Goal: Use online tool/utility

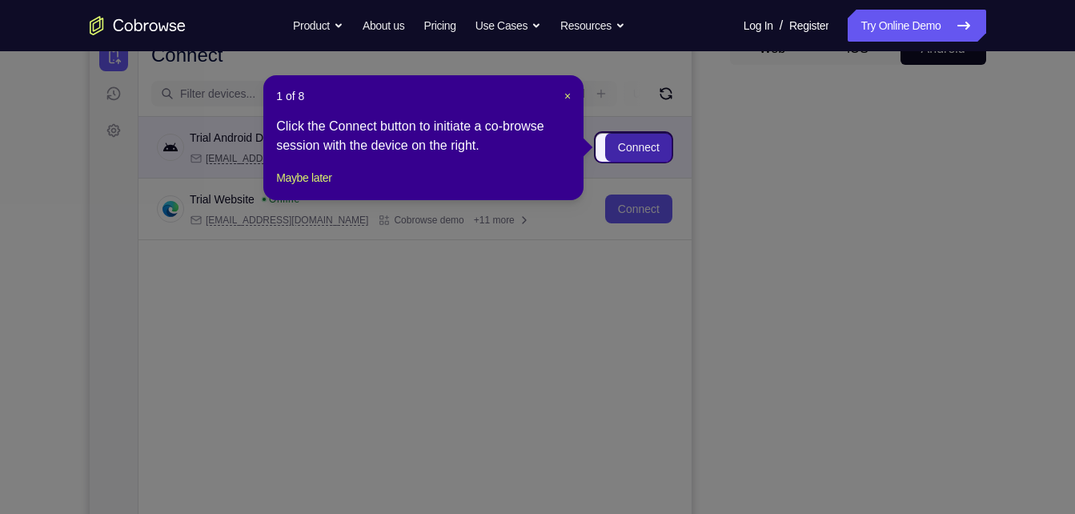
scroll to position [174, 0]
click at [568, 94] on span "×" at bounding box center [567, 96] width 6 height 13
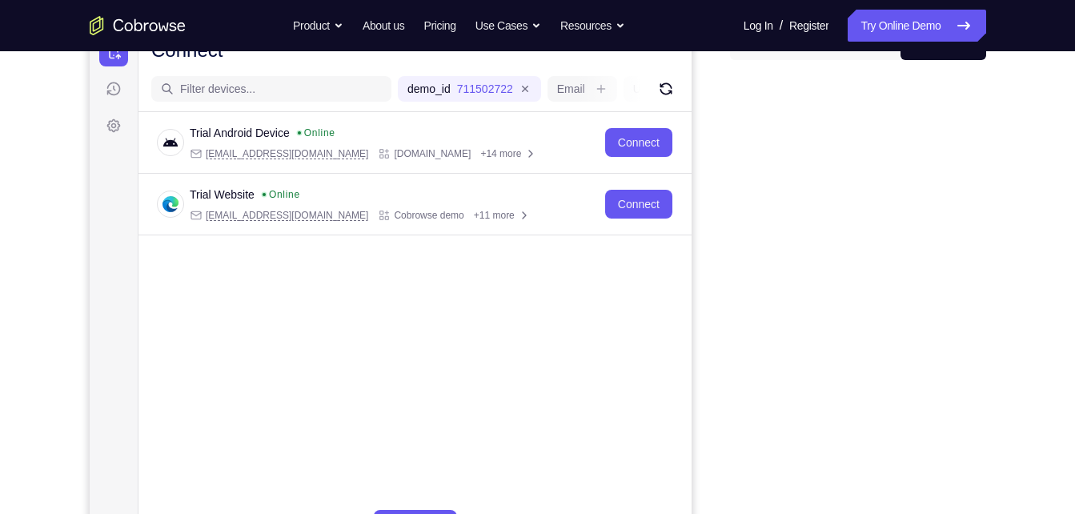
scroll to position [138, 0]
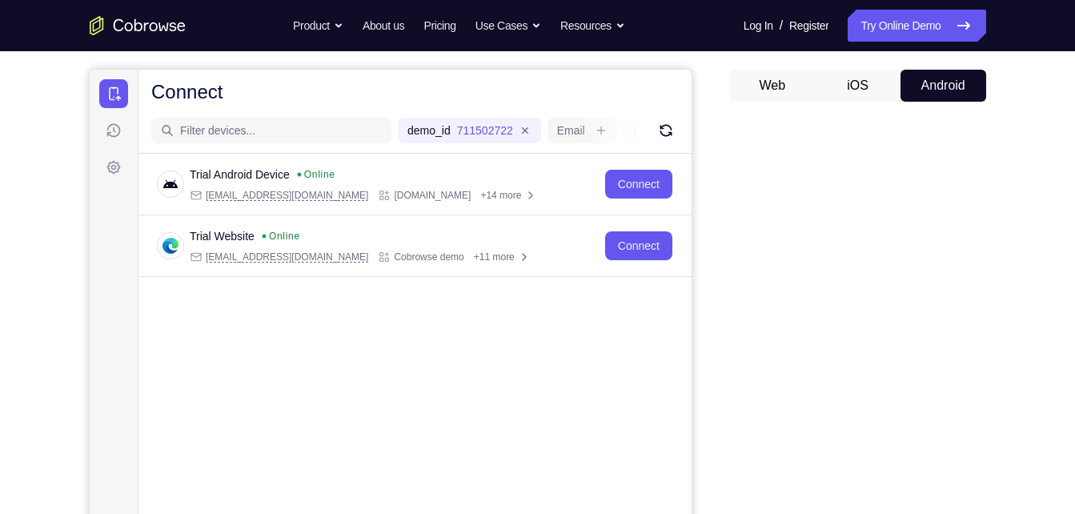
click at [949, 87] on button "Android" at bounding box center [943, 86] width 86 height 32
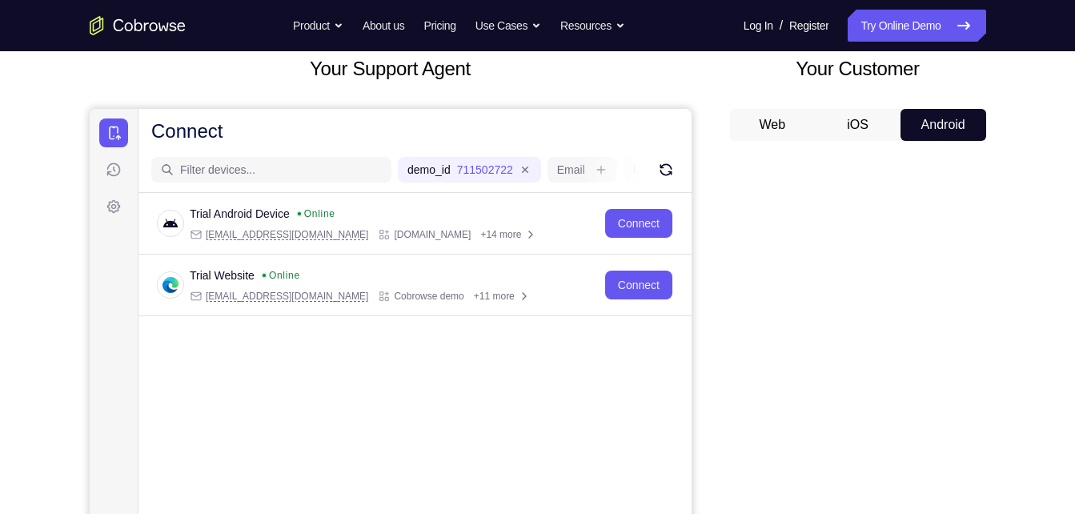
scroll to position [98, 0]
click at [952, 125] on button "Android" at bounding box center [943, 126] width 86 height 32
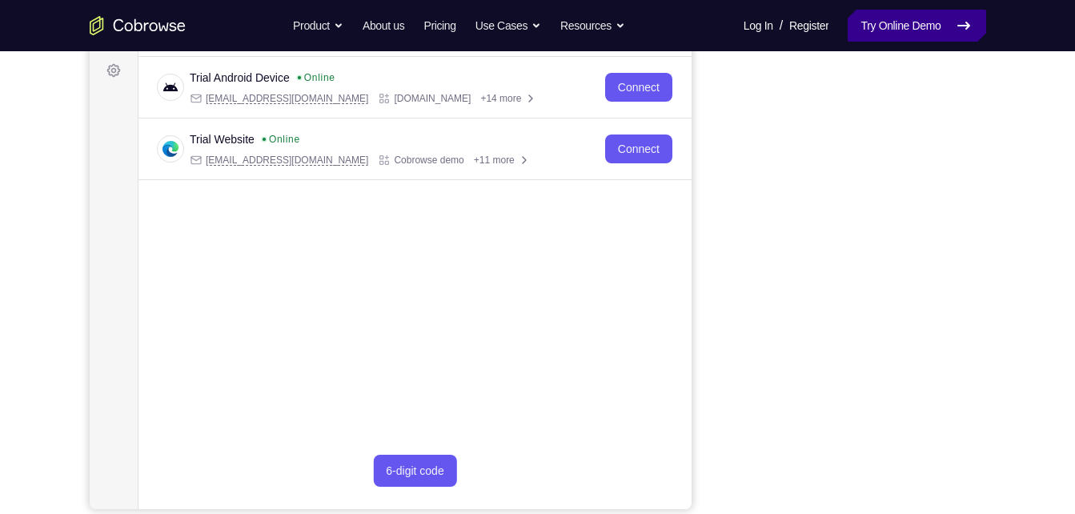
scroll to position [234, 0]
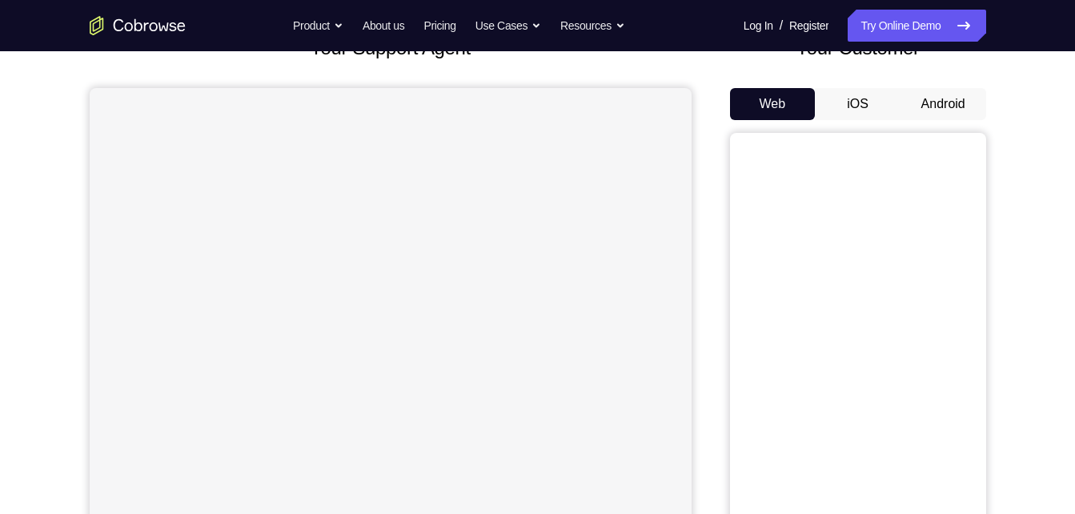
click at [949, 96] on button "Android" at bounding box center [943, 104] width 86 height 32
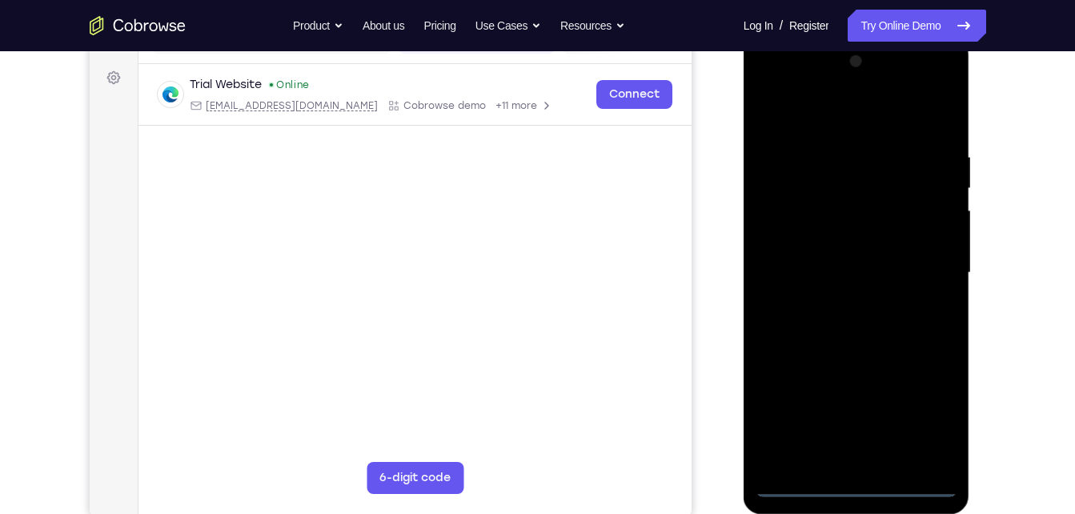
click at [851, 485] on div at bounding box center [856, 273] width 202 height 448
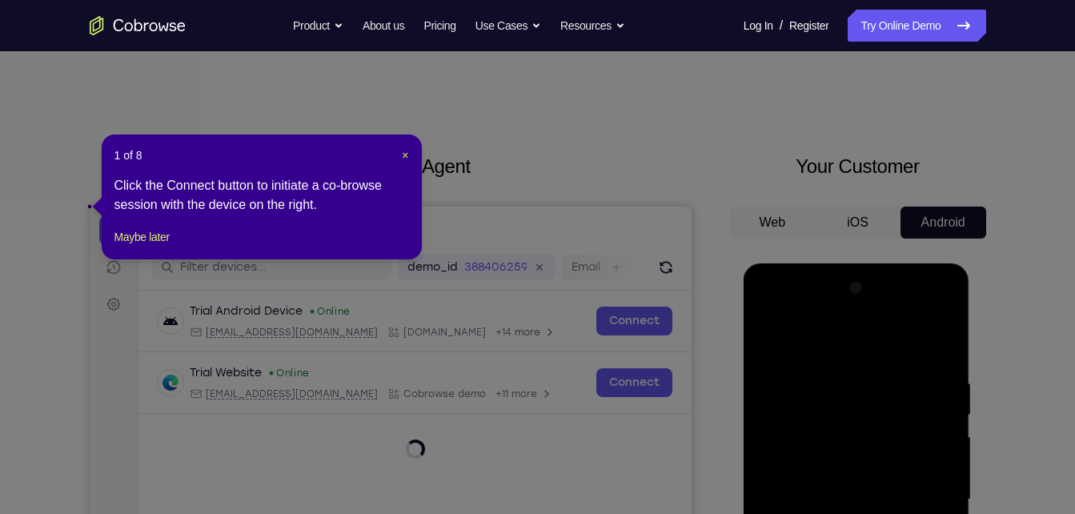
scroll to position [1, 0]
click at [407, 154] on span "×" at bounding box center [405, 156] width 6 height 13
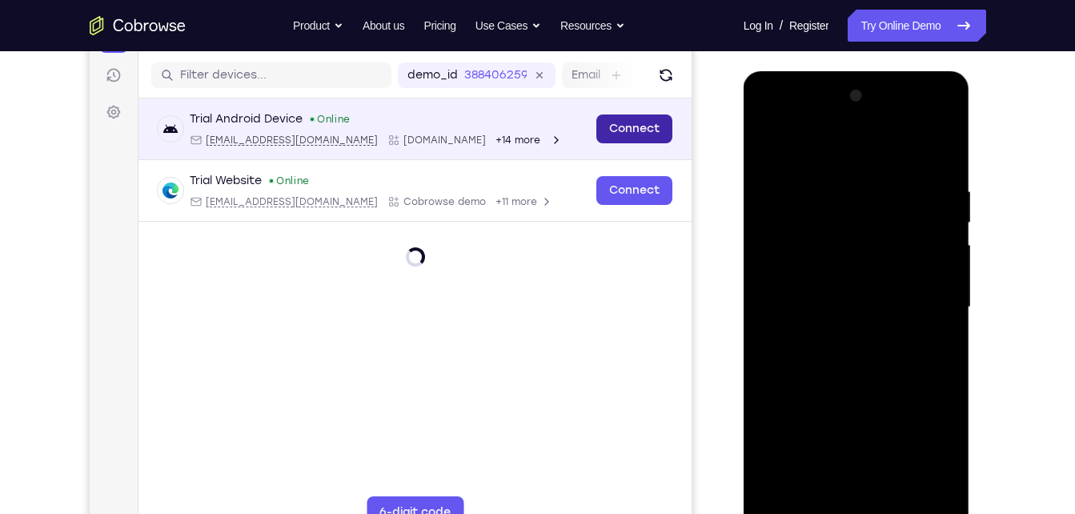
scroll to position [194, 0]
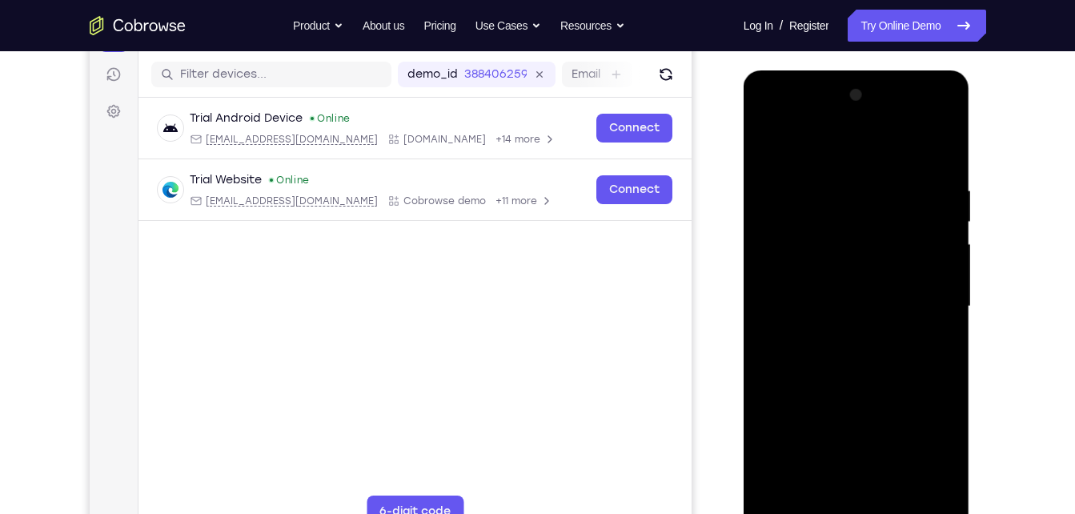
click at [933, 443] on div at bounding box center [856, 306] width 202 height 448
click at [924, 447] on div at bounding box center [856, 306] width 202 height 448
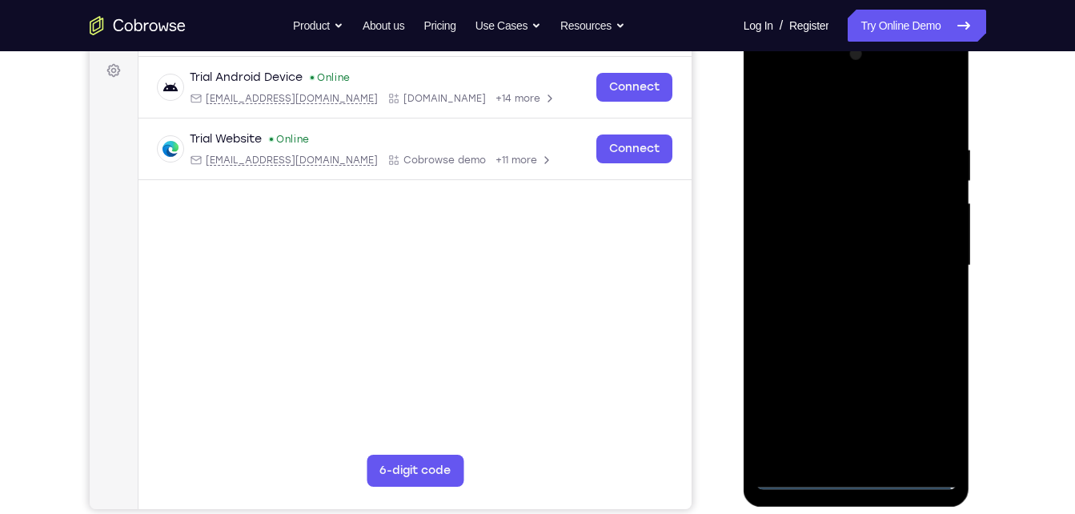
scroll to position [236, 0]
click at [932, 407] on div at bounding box center [856, 265] width 202 height 448
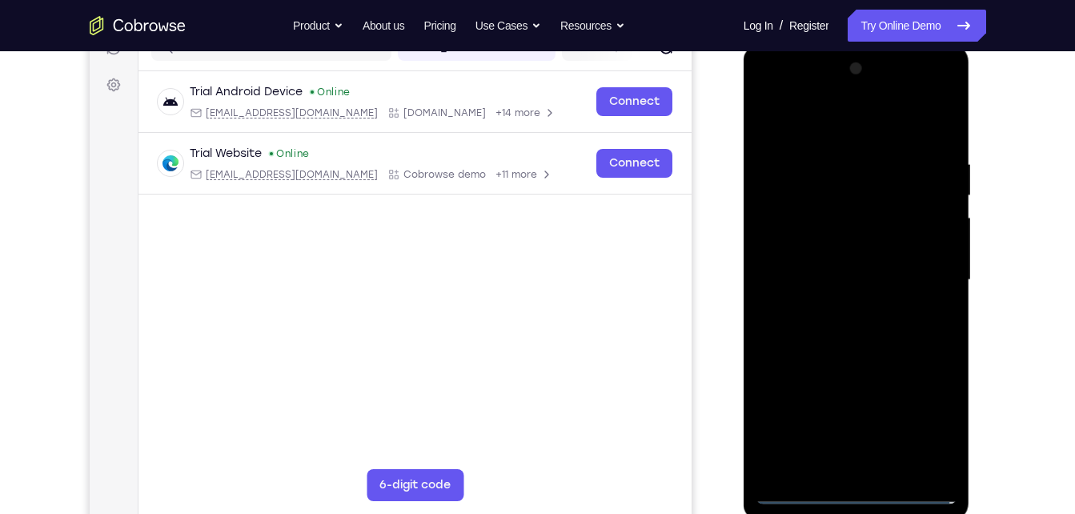
scroll to position [220, 0]
click at [929, 423] on div at bounding box center [856, 281] width 202 height 448
click at [768, 97] on div at bounding box center [856, 281] width 202 height 448
click at [924, 270] on div at bounding box center [856, 281] width 202 height 448
click at [837, 314] on div at bounding box center [856, 281] width 202 height 448
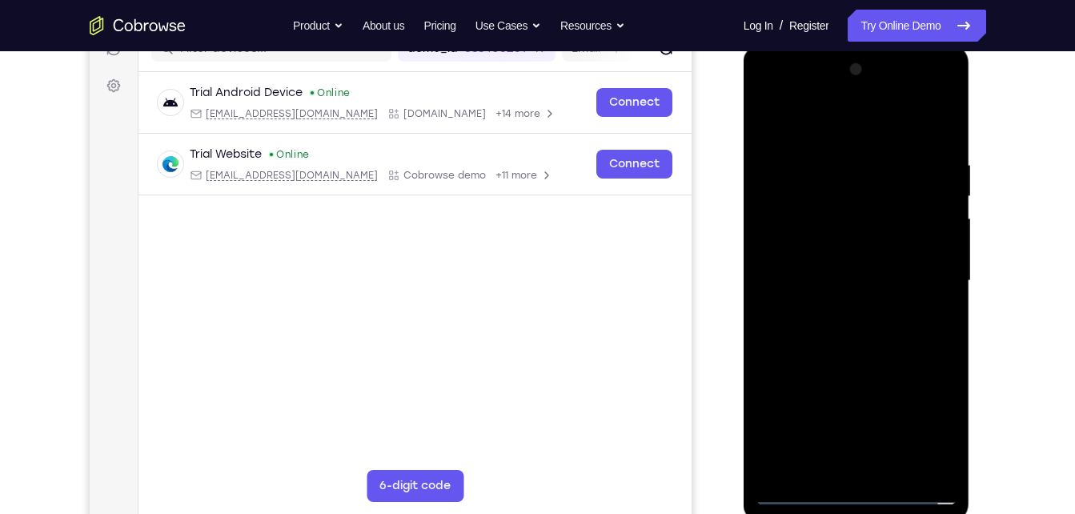
click at [831, 355] on div at bounding box center [856, 281] width 202 height 448
click at [887, 202] on div at bounding box center [856, 281] width 202 height 448
click at [849, 214] on div at bounding box center [856, 281] width 202 height 448
click at [786, 215] on div at bounding box center [856, 281] width 202 height 448
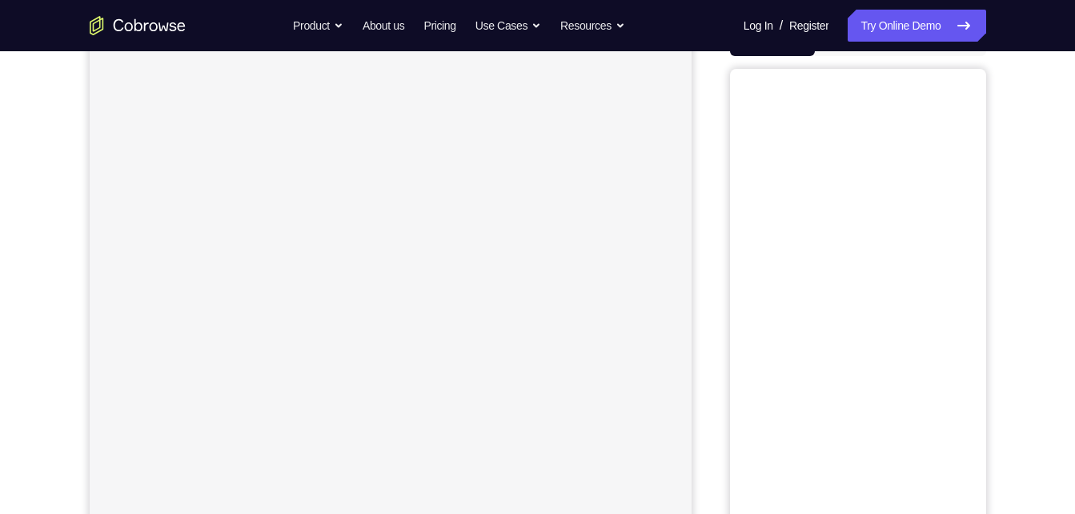
scroll to position [139, 0]
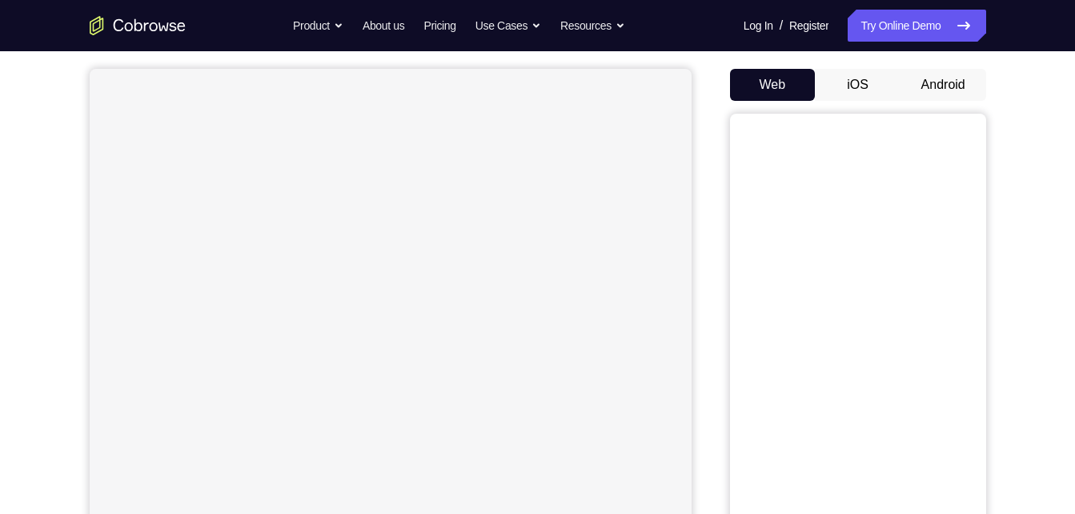
click at [971, 80] on button "Android" at bounding box center [943, 85] width 86 height 32
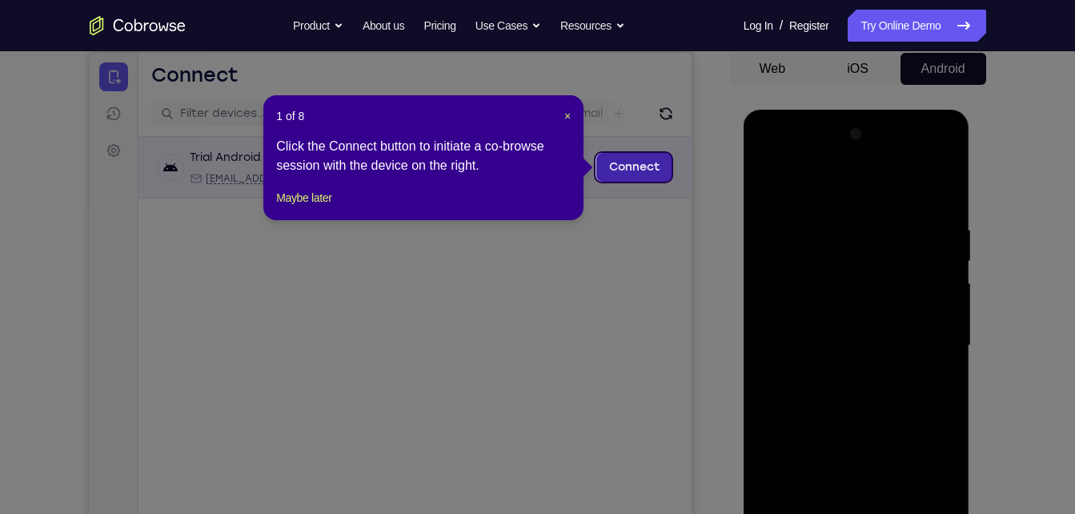
scroll to position [154, 0]
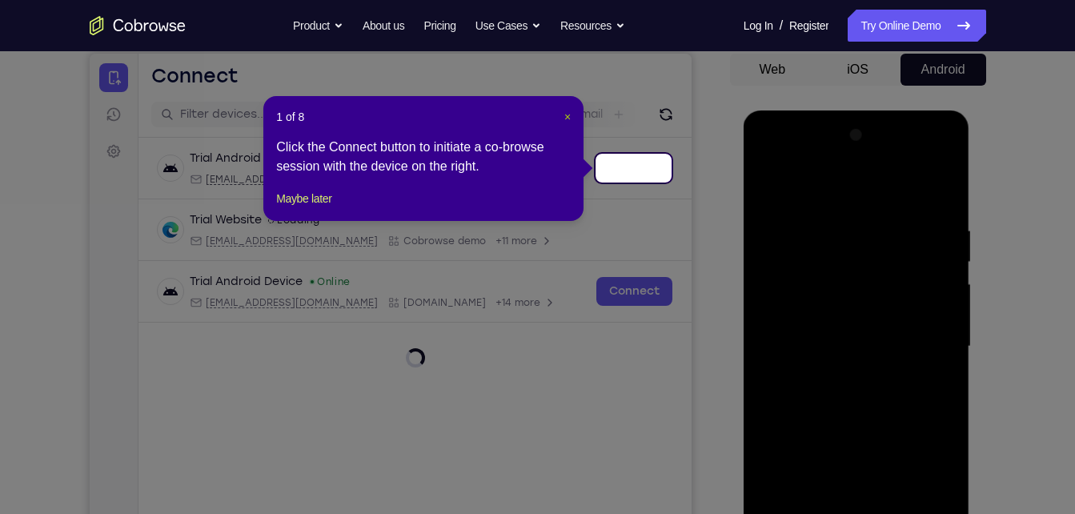
click at [569, 118] on span "×" at bounding box center [567, 116] width 6 height 13
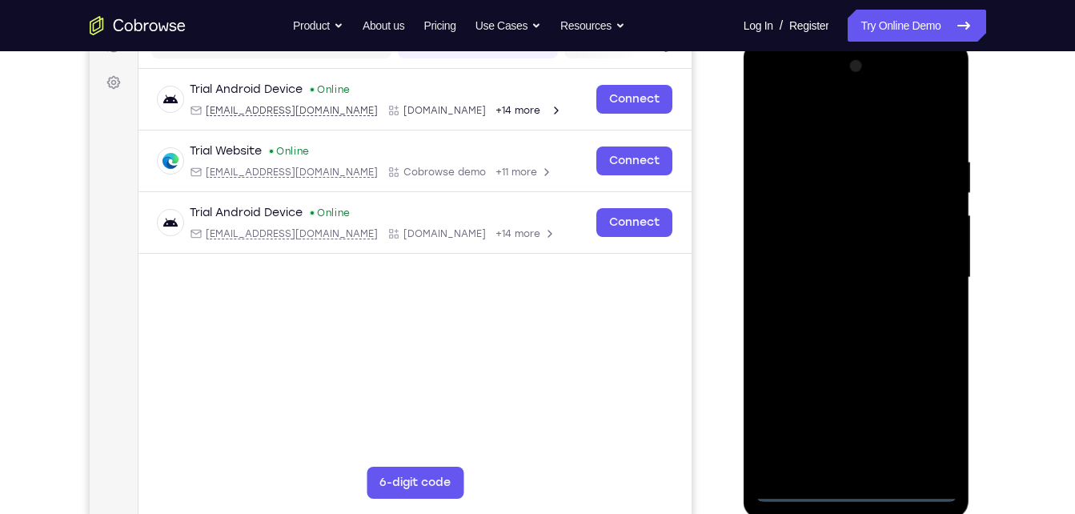
scroll to position [224, 0]
click at [857, 481] on div at bounding box center [856, 277] width 202 height 448
click at [853, 491] on div at bounding box center [856, 277] width 202 height 448
click at [928, 424] on div at bounding box center [856, 277] width 202 height 448
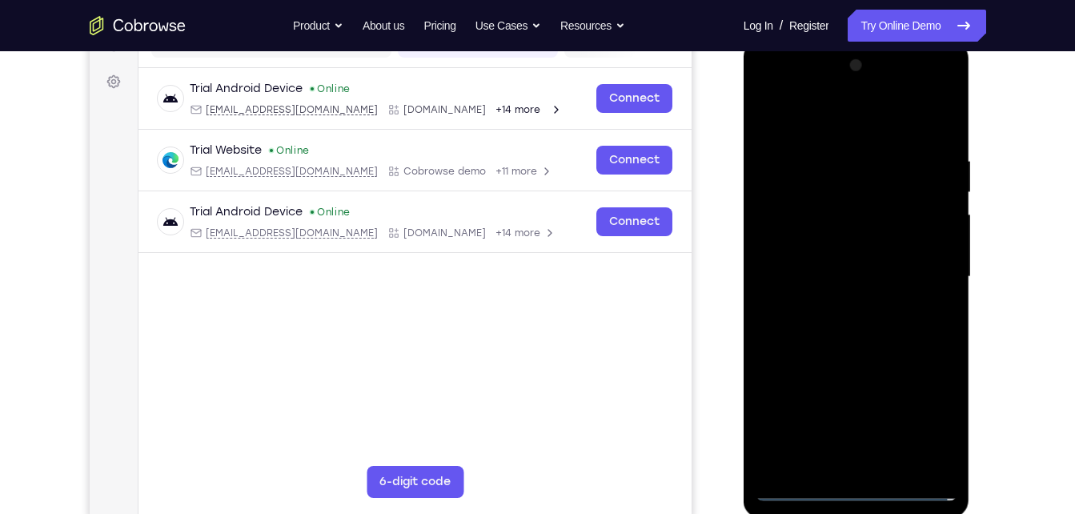
click at [770, 90] on div at bounding box center [856, 277] width 202 height 448
click at [924, 271] on div at bounding box center [856, 277] width 202 height 448
click at [838, 305] on div at bounding box center [856, 277] width 202 height 448
click at [827, 350] on div at bounding box center [856, 277] width 202 height 448
click at [839, 193] on div at bounding box center [856, 277] width 202 height 448
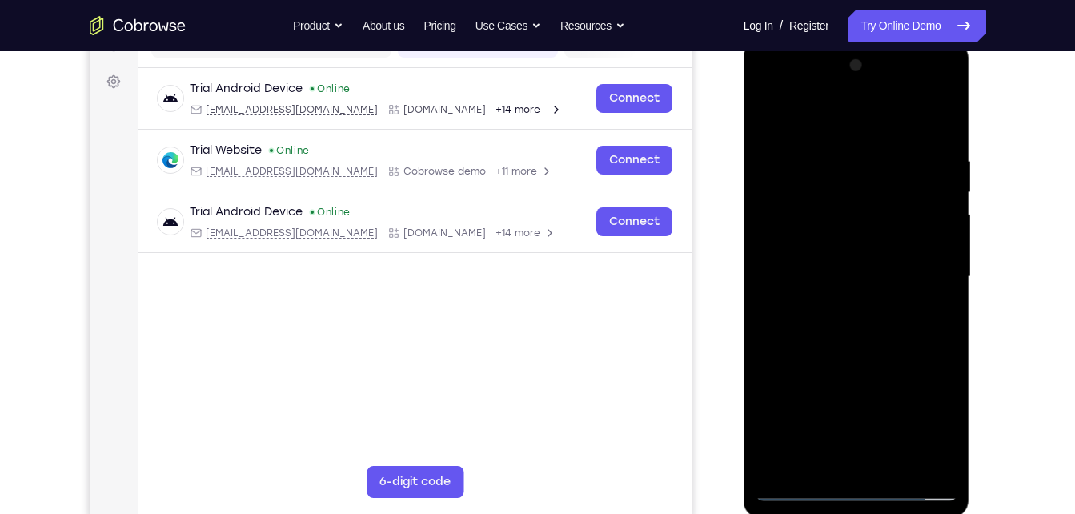
click at [844, 199] on div at bounding box center [856, 277] width 202 height 448
click at [832, 146] on div at bounding box center [856, 277] width 202 height 448
click at [855, 355] on div at bounding box center [856, 277] width 202 height 448
click at [827, 150] on div at bounding box center [856, 277] width 202 height 448
click at [917, 459] on div at bounding box center [856, 277] width 202 height 448
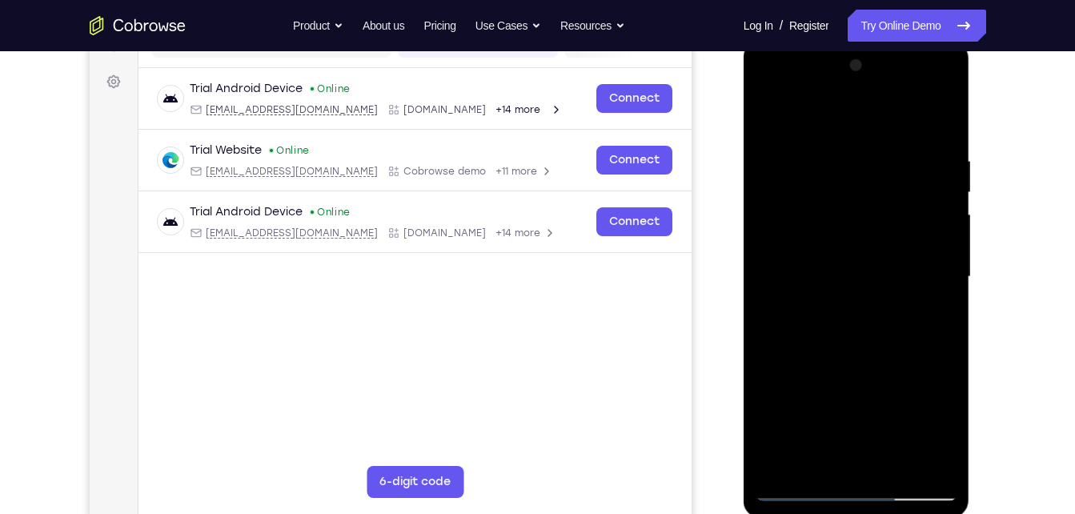
click at [937, 115] on div at bounding box center [856, 277] width 202 height 448
click at [888, 462] on div at bounding box center [856, 277] width 202 height 448
click at [854, 357] on div at bounding box center [856, 277] width 202 height 448
click at [887, 266] on div at bounding box center [856, 277] width 202 height 448
click at [837, 459] on div at bounding box center [856, 277] width 202 height 448
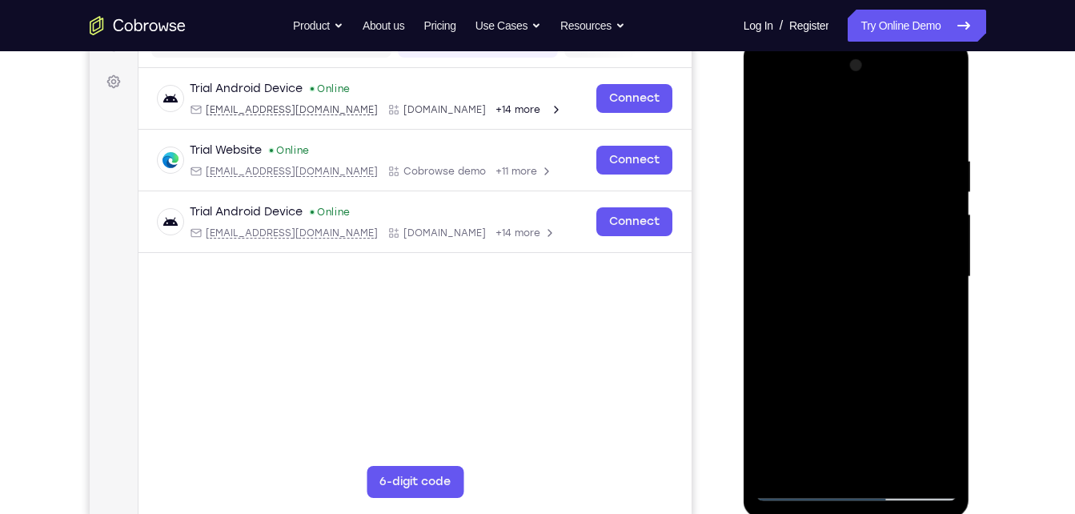
click at [765, 120] on div at bounding box center [856, 277] width 202 height 448
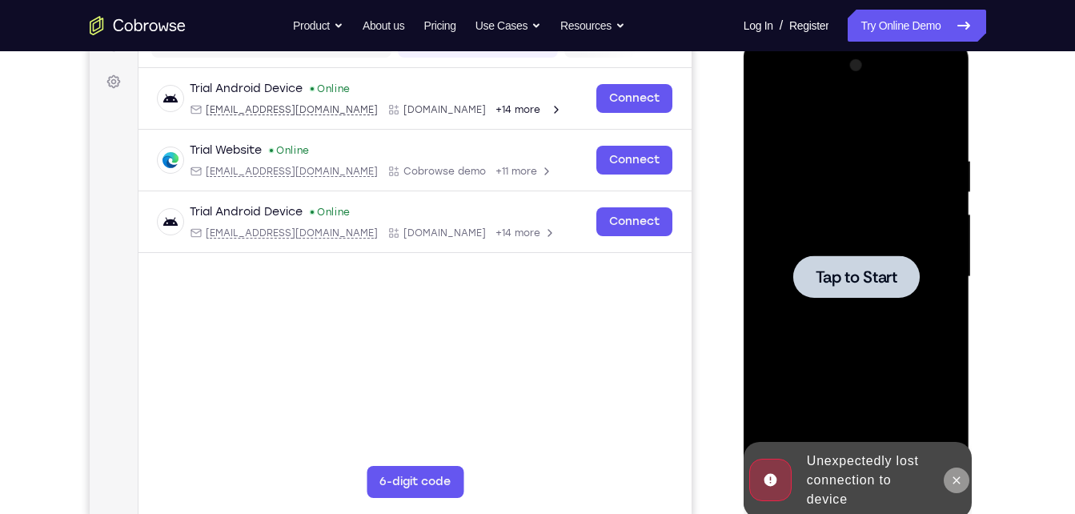
click at [947, 475] on button at bounding box center [957, 480] width 26 height 26
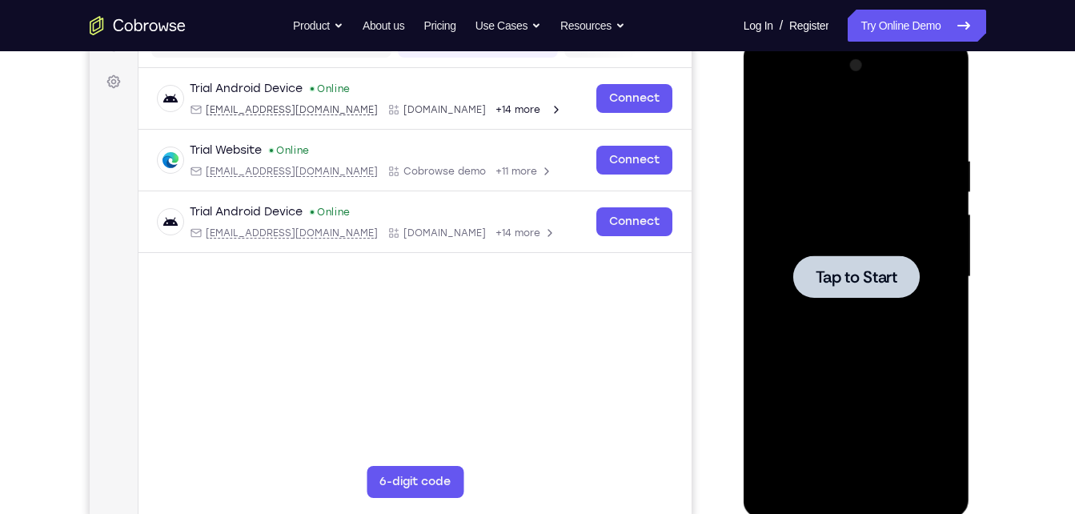
click at [869, 289] on div at bounding box center [856, 276] width 126 height 42
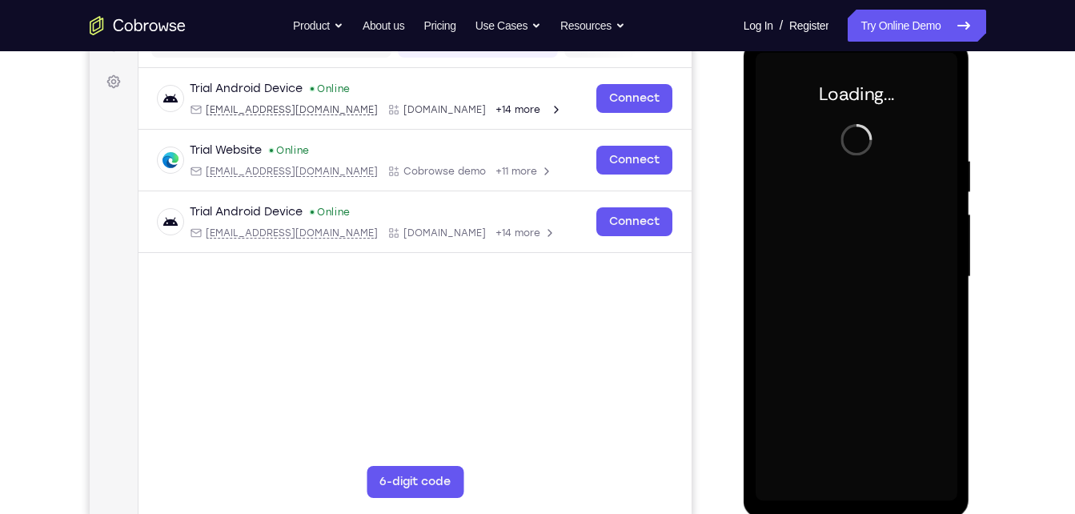
click at [869, 289] on div at bounding box center [856, 277] width 202 height 448
click at [865, 22] on link "Try Online Demo" at bounding box center [916, 26] width 138 height 32
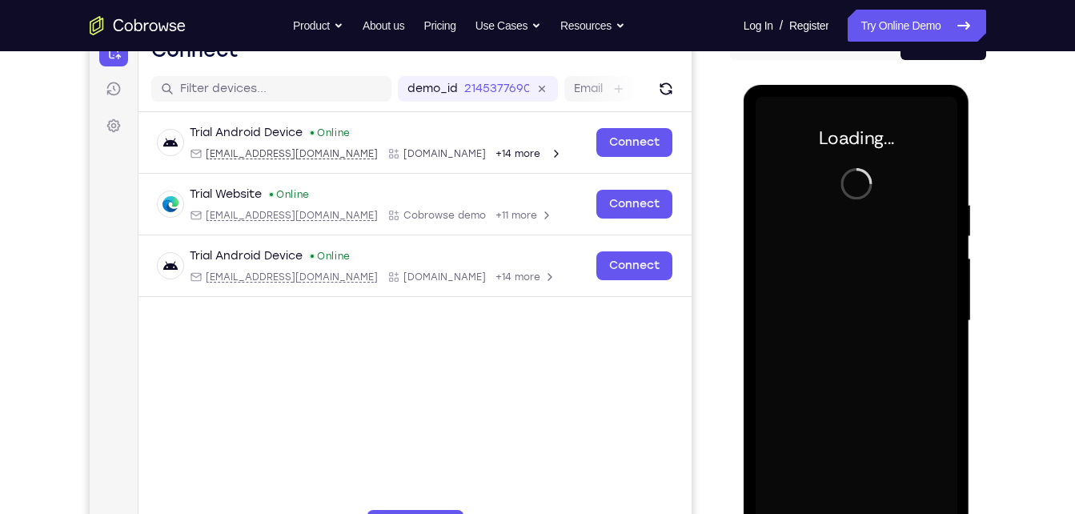
scroll to position [230, 0]
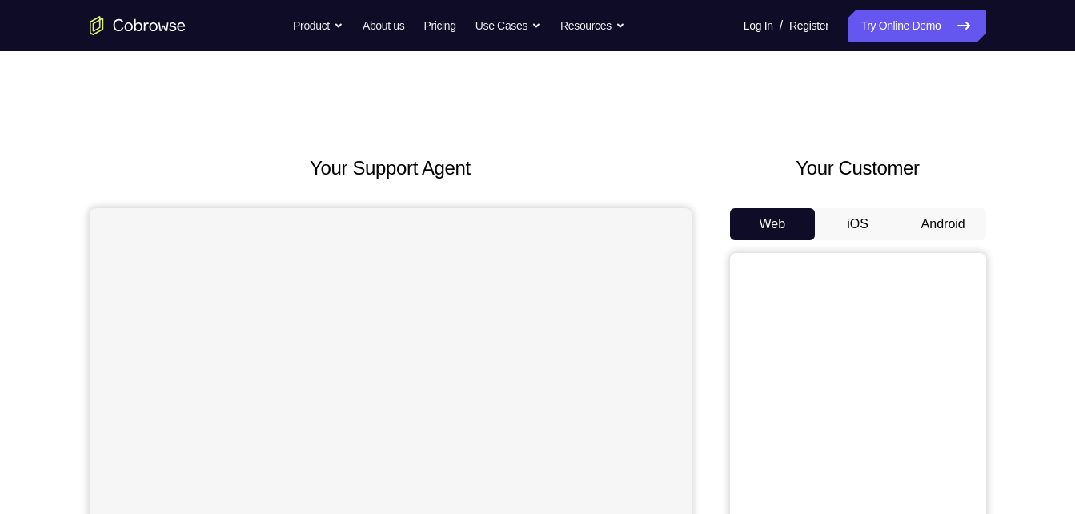
click at [936, 238] on button "Android" at bounding box center [943, 224] width 86 height 32
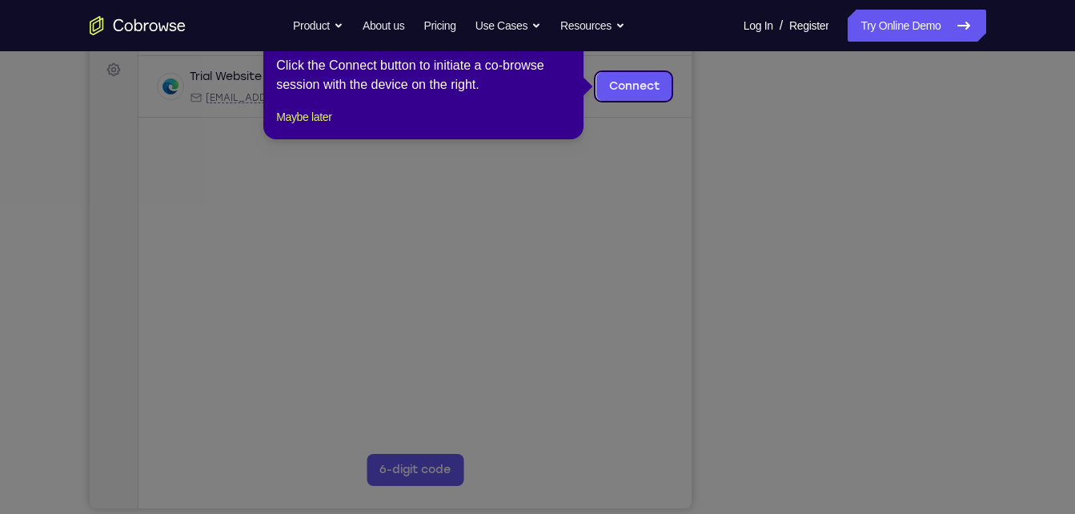
scroll to position [170, 0]
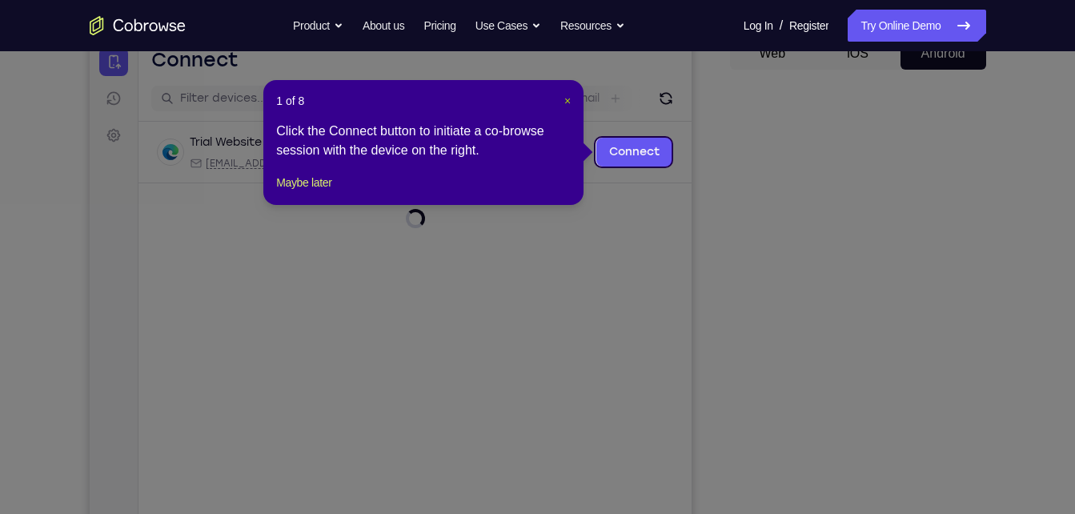
click at [569, 97] on span "×" at bounding box center [567, 100] width 6 height 13
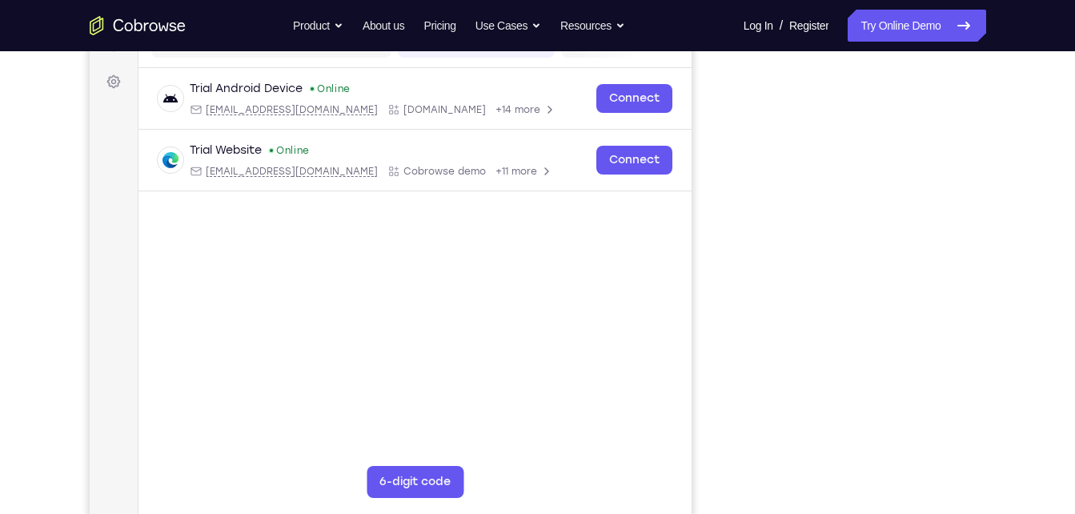
scroll to position [223, 0]
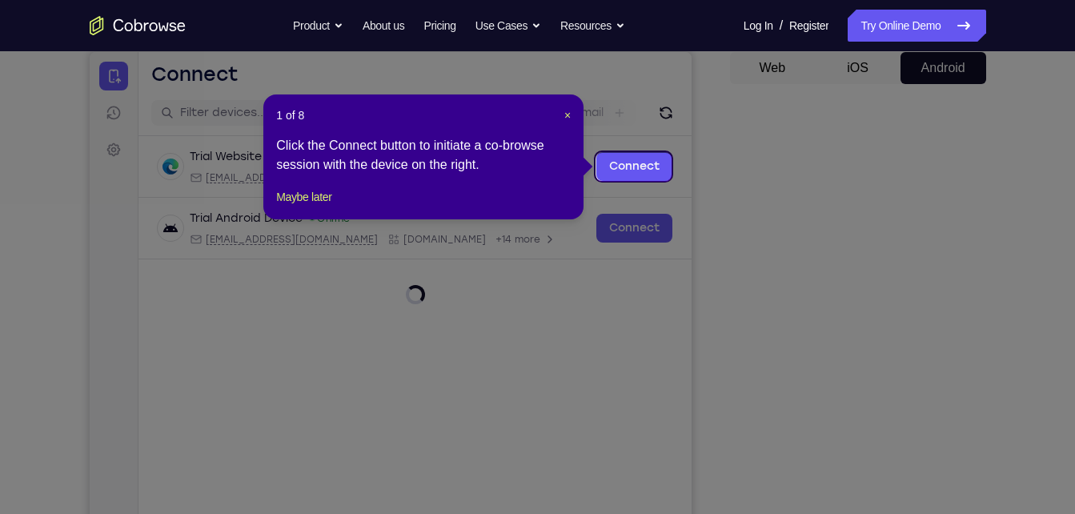
scroll to position [155, 0]
click at [564, 113] on span "×" at bounding box center [567, 116] width 6 height 13
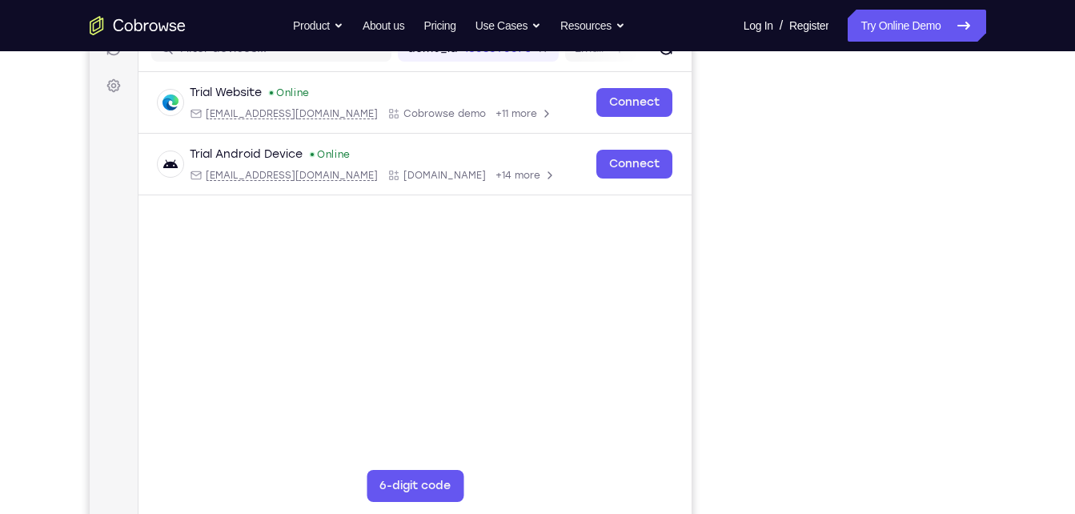
scroll to position [219, 0]
